Goal: Transaction & Acquisition: Download file/media

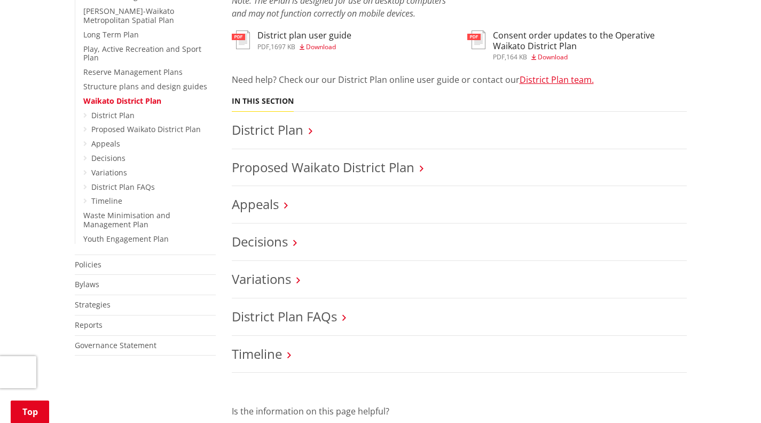
scroll to position [214, 0]
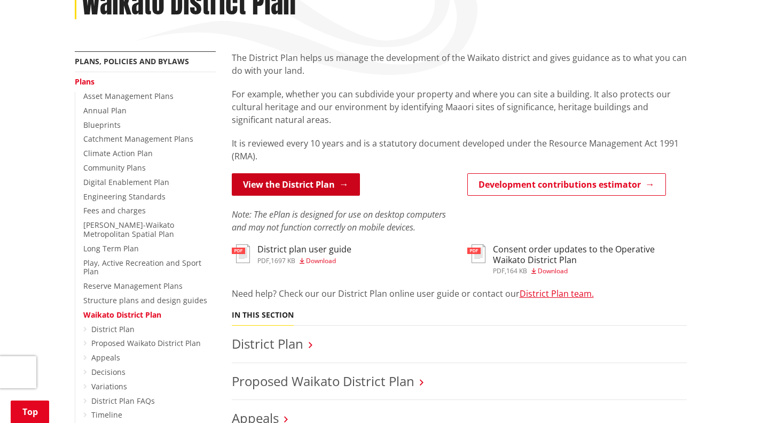
click at [265, 178] on p "View the District Plan" at bounding box center [342, 185] width 220 height 24
click at [263, 173] on link "View the District Plan" at bounding box center [296, 184] width 128 height 22
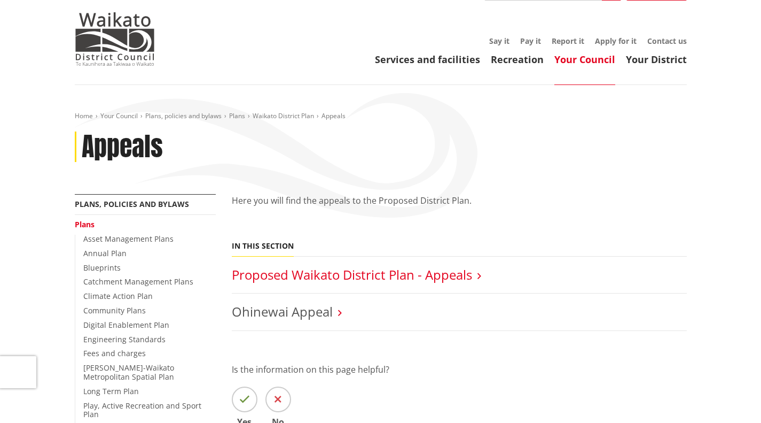
scroll to position [71, 0]
click at [329, 266] on link "Proposed Waikato District Plan - Appeals" at bounding box center [352, 275] width 240 height 18
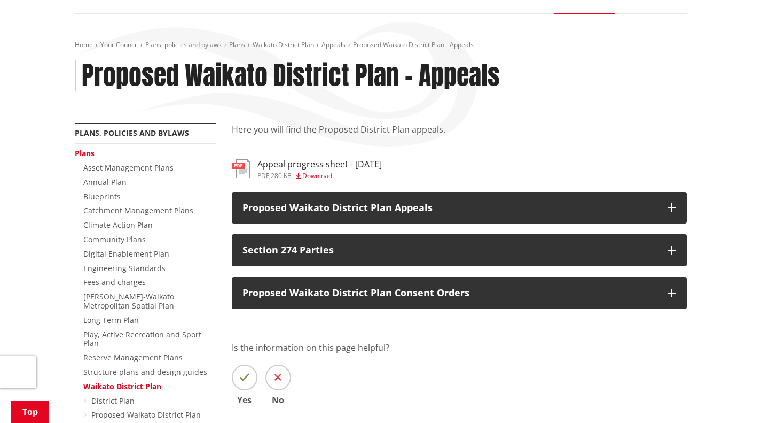
scroll to position [214, 0]
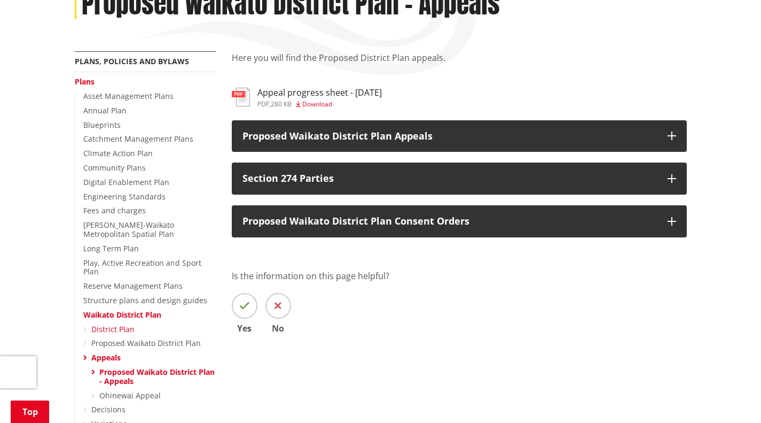
click at [111, 324] on link "District Plan" at bounding box center [112, 329] width 43 height 10
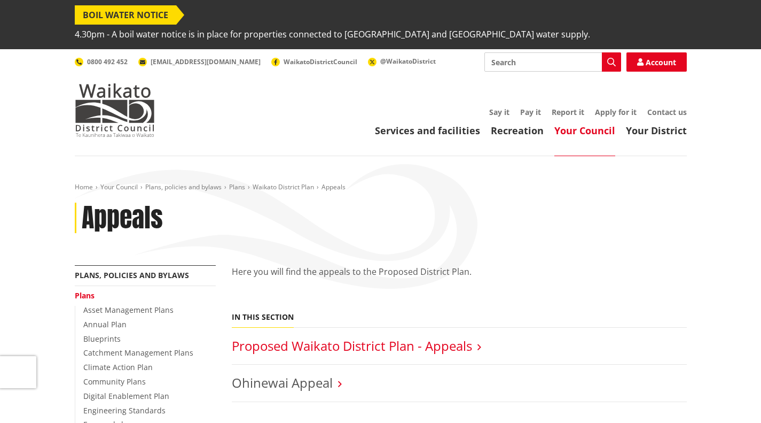
click at [382, 328] on li "Proposed Waikato District Plan - Appeals" at bounding box center [459, 346] width 455 height 37
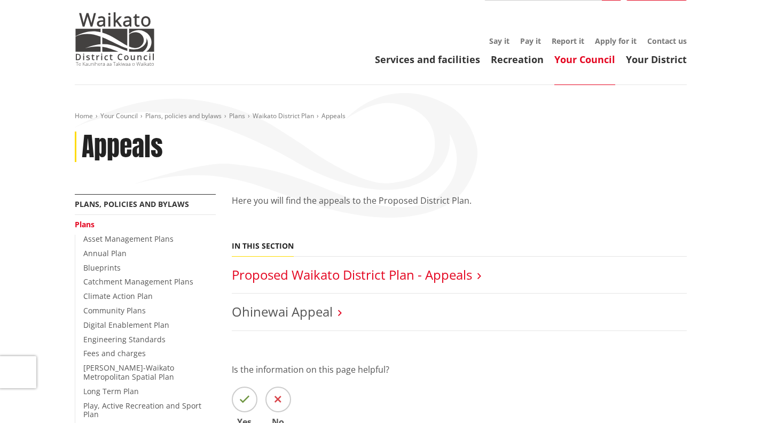
click at [382, 266] on link "Proposed Waikato District Plan - Appeals" at bounding box center [352, 275] width 240 height 18
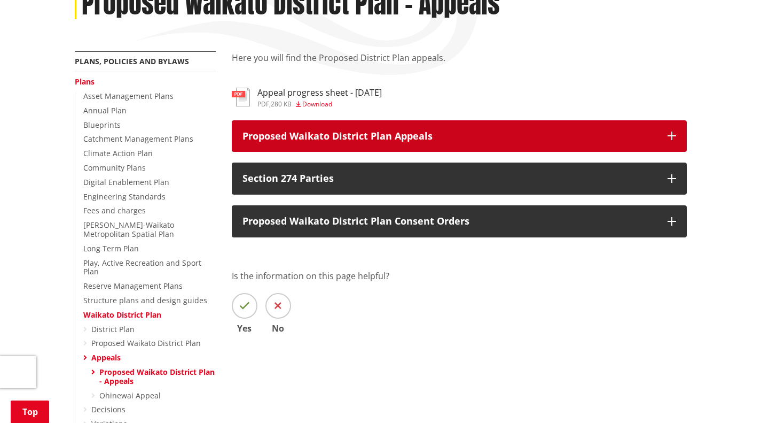
scroll to position [214, 0]
click at [406, 131] on p "Proposed Waikato District Plan Appeals" at bounding box center [450, 136] width 415 height 11
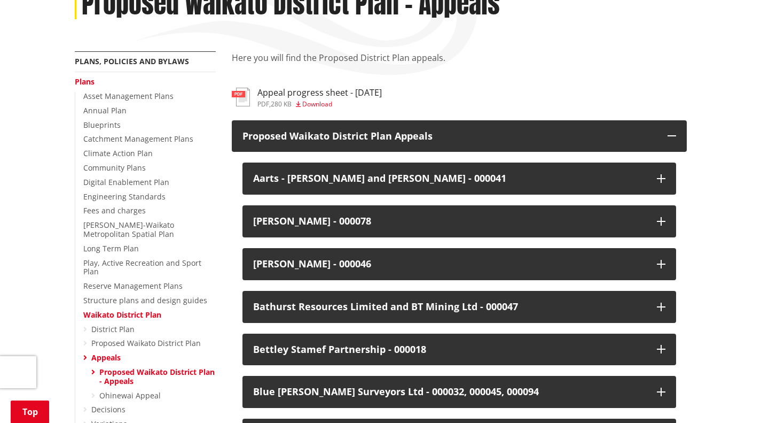
click at [318, 99] on span "Download" at bounding box center [317, 103] width 30 height 9
